Goal: Task Accomplishment & Management: Use online tool/utility

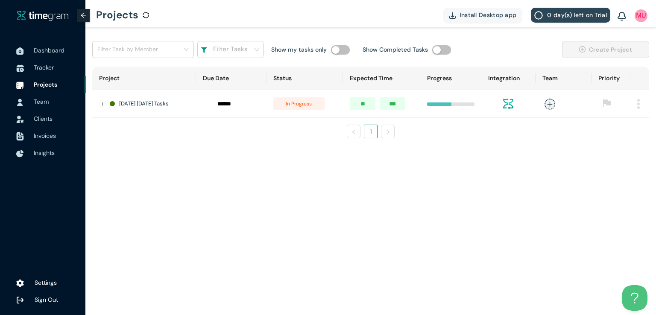
click at [46, 64] on span "Tracker" at bounding box center [44, 68] width 20 height 8
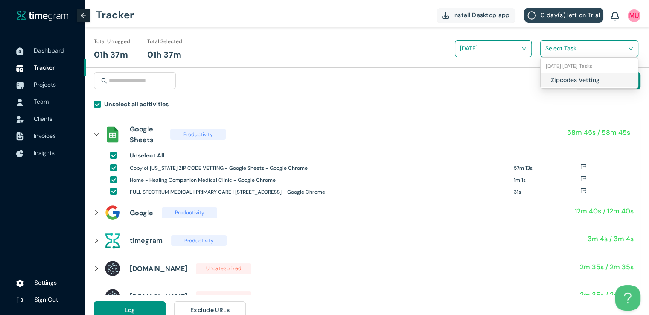
click at [552, 53] on input "search" at bounding box center [586, 48] width 82 height 13
click at [551, 79] on h1 "Zipcodes Vetting" at bounding box center [601, 79] width 100 height 9
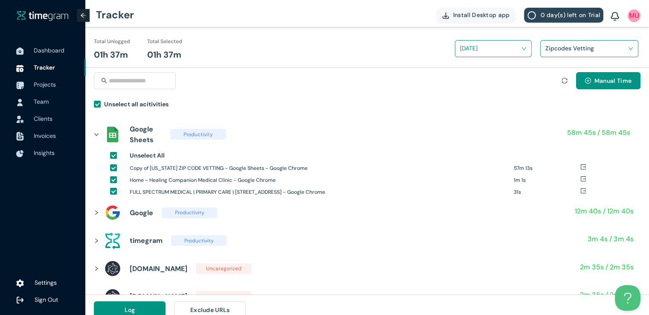
scroll to position [10, 0]
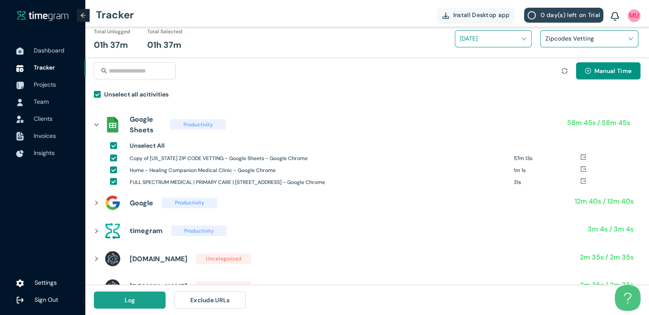
click at [148, 301] on button "Log" at bounding box center [130, 300] width 72 height 17
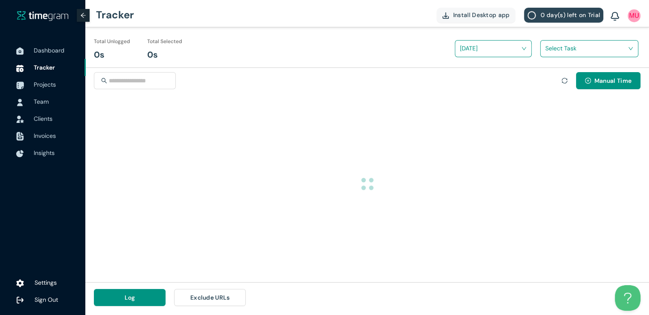
scroll to position [0, 0]
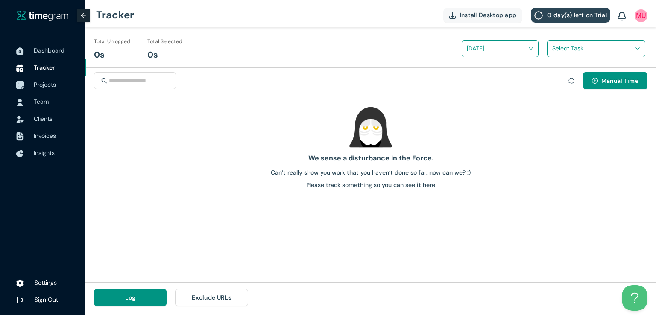
click at [47, 86] on span "Projects" at bounding box center [45, 85] width 22 height 8
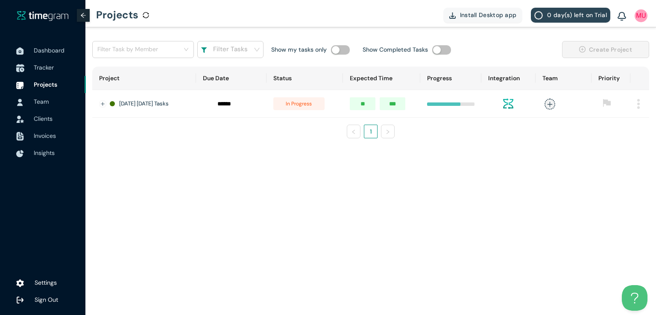
click at [46, 64] on span "Tracker" at bounding box center [44, 68] width 20 height 8
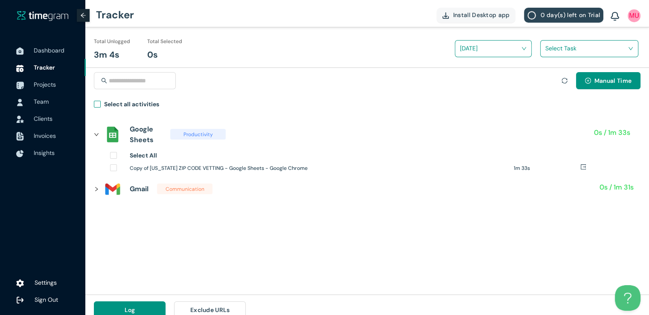
click at [101, 103] on span "Select all activities" at bounding box center [132, 105] width 62 height 12
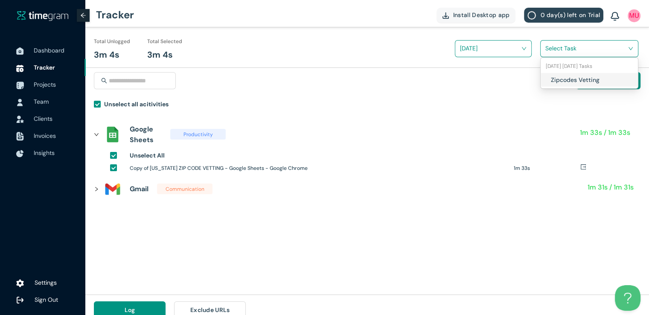
click at [554, 51] on input "search" at bounding box center [586, 48] width 82 height 13
click at [547, 76] on div "Zipcodes Vetting" at bounding box center [589, 80] width 97 height 14
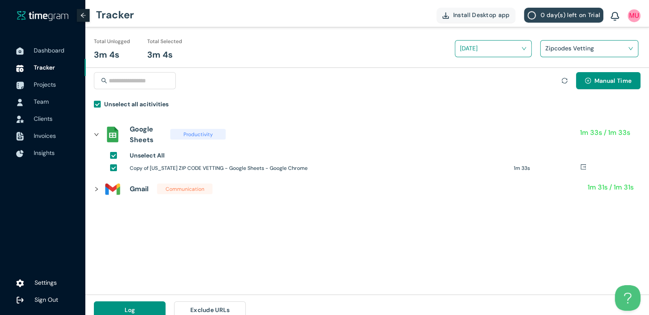
scroll to position [10, 0]
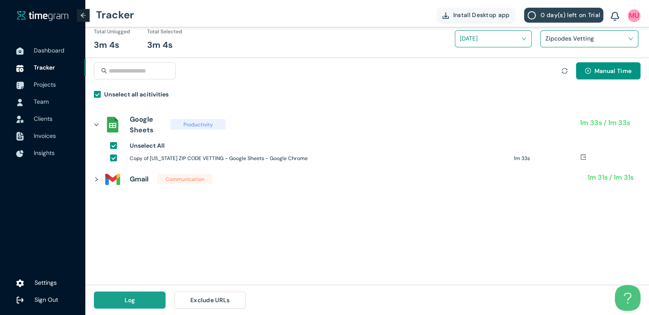
click at [135, 301] on button "Log" at bounding box center [130, 300] width 72 height 17
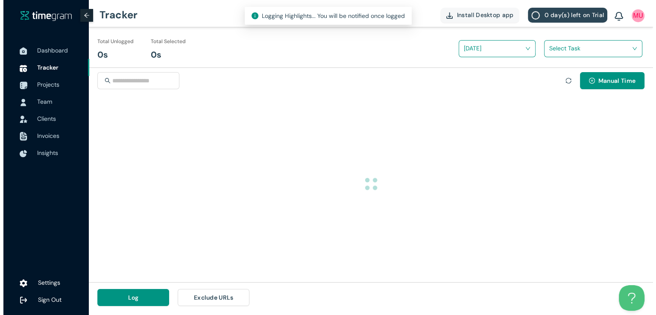
scroll to position [0, 0]
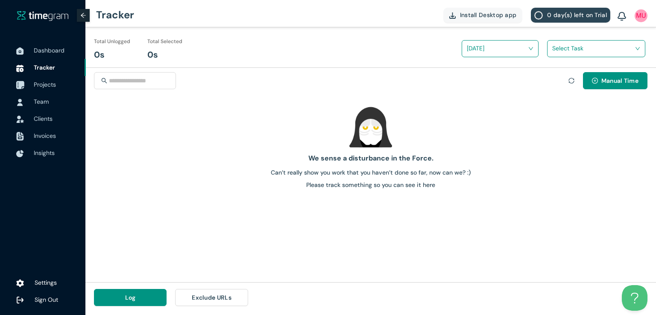
click at [48, 88] on span "Projects" at bounding box center [56, 84] width 45 height 17
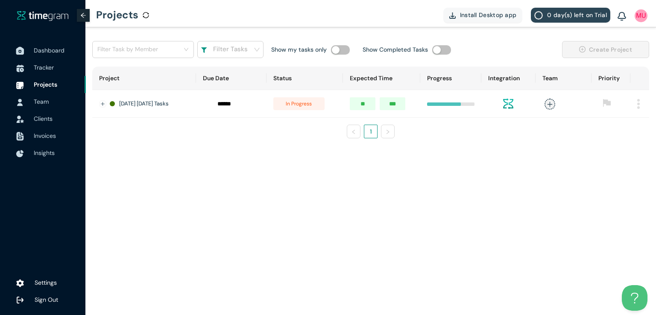
click at [55, 52] on span "Dashboard" at bounding box center [49, 51] width 31 height 8
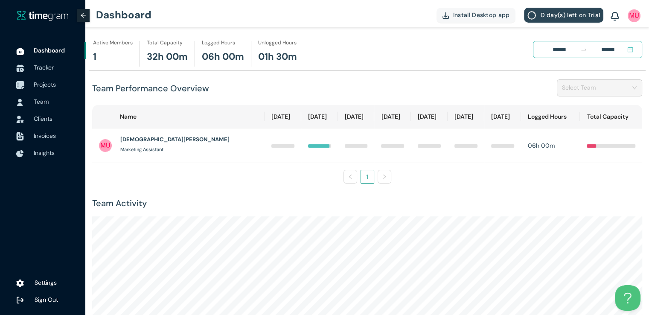
click at [54, 88] on span "Projects" at bounding box center [45, 85] width 22 height 8
